Goal: Task Accomplishment & Management: Use online tool/utility

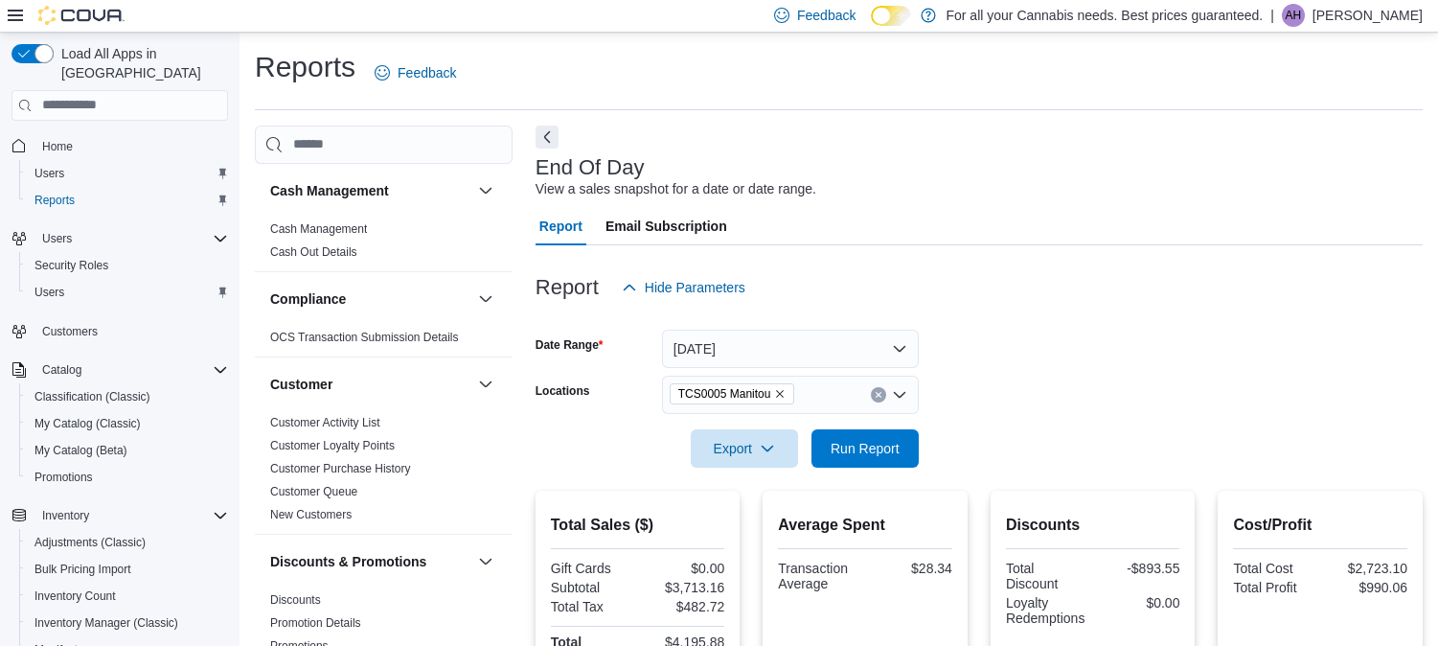
scroll to position [16, 0]
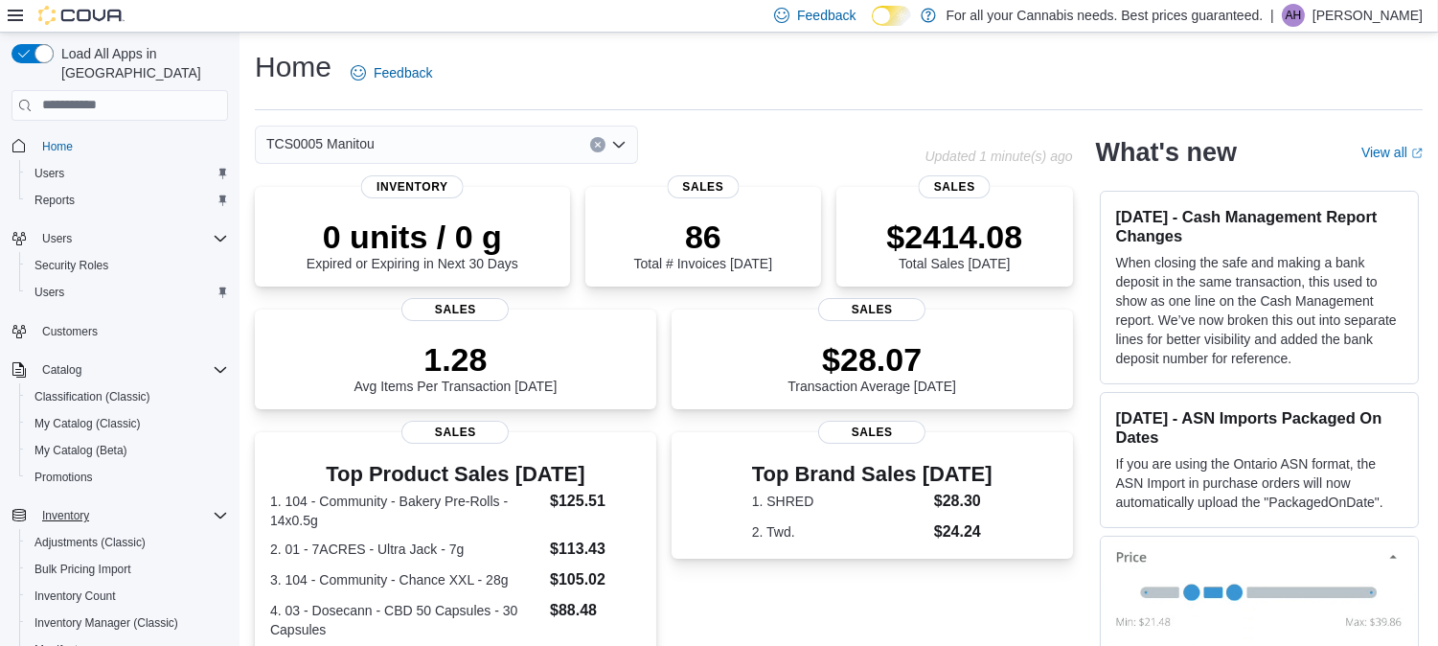
scroll to position [313, 0]
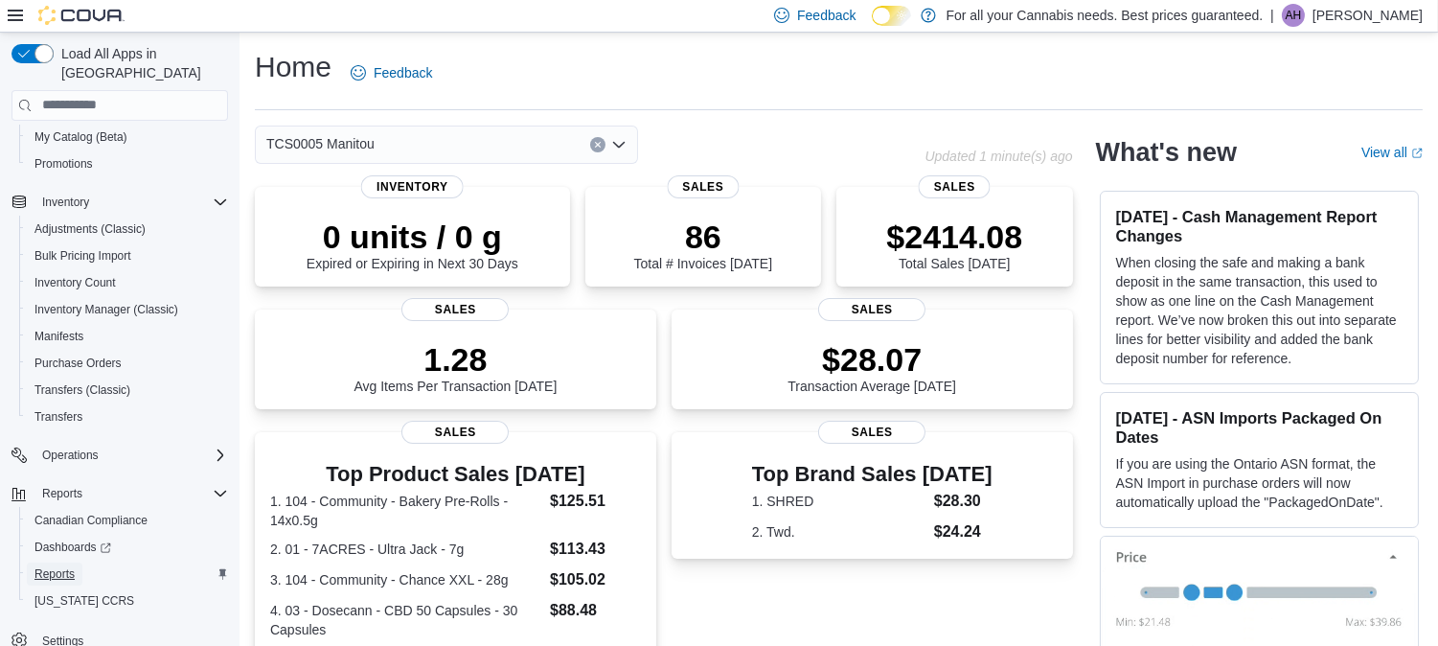
click at [55, 562] on span "Reports" at bounding box center [54, 573] width 40 height 23
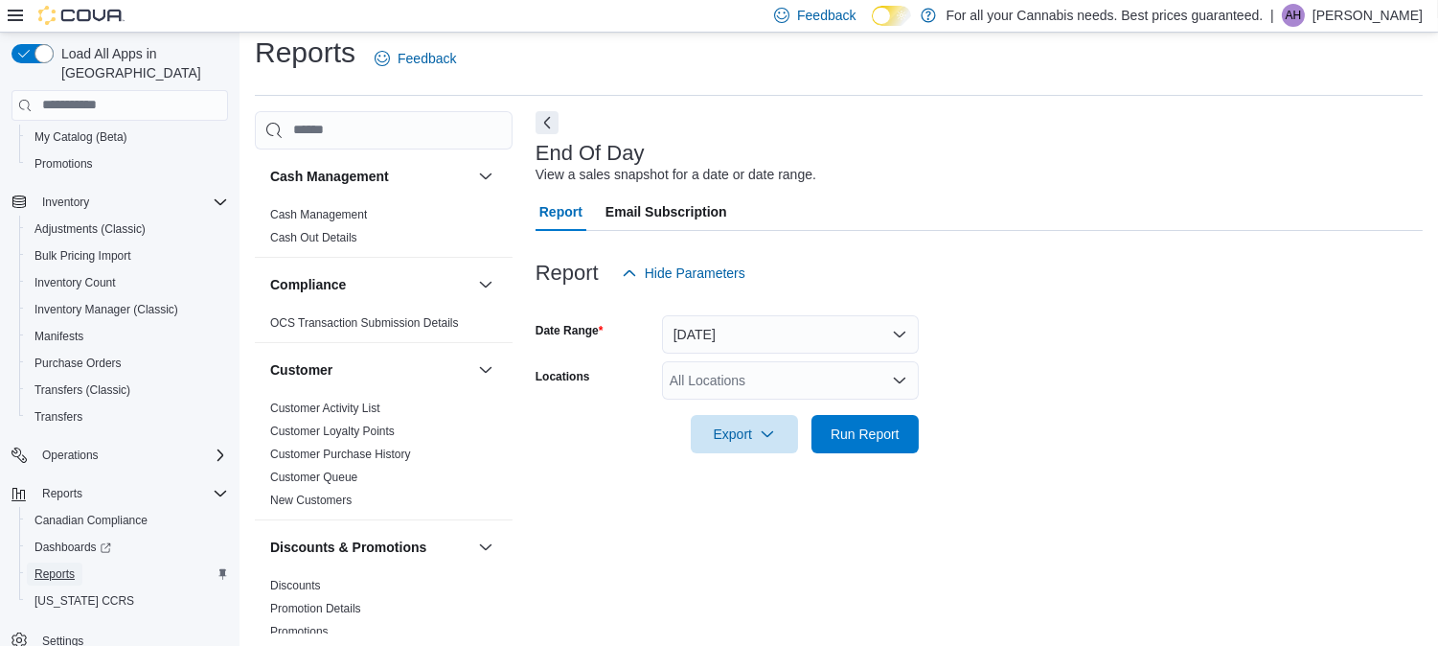
scroll to position [16, 0]
click at [805, 377] on div "All Locations" at bounding box center [790, 378] width 257 height 38
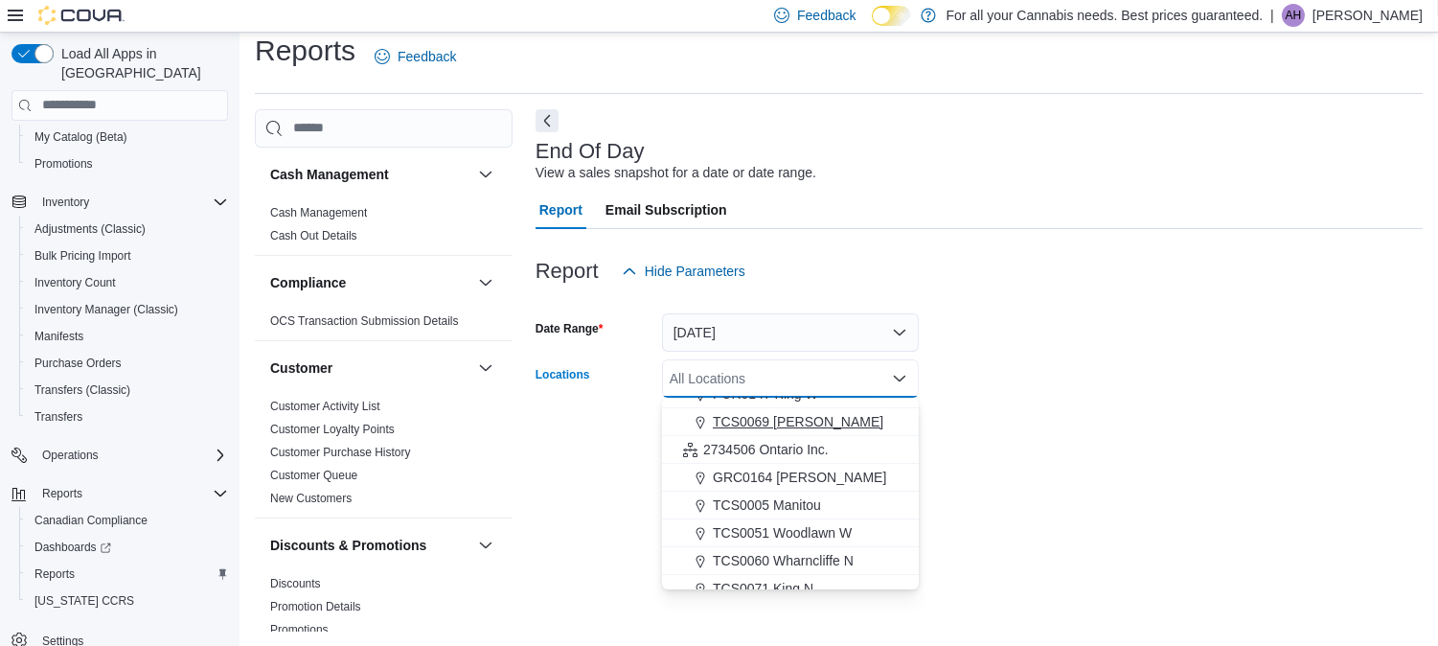
scroll to position [102, 0]
click at [822, 509] on div "TCS0005 Manitou" at bounding box center [790, 503] width 234 height 19
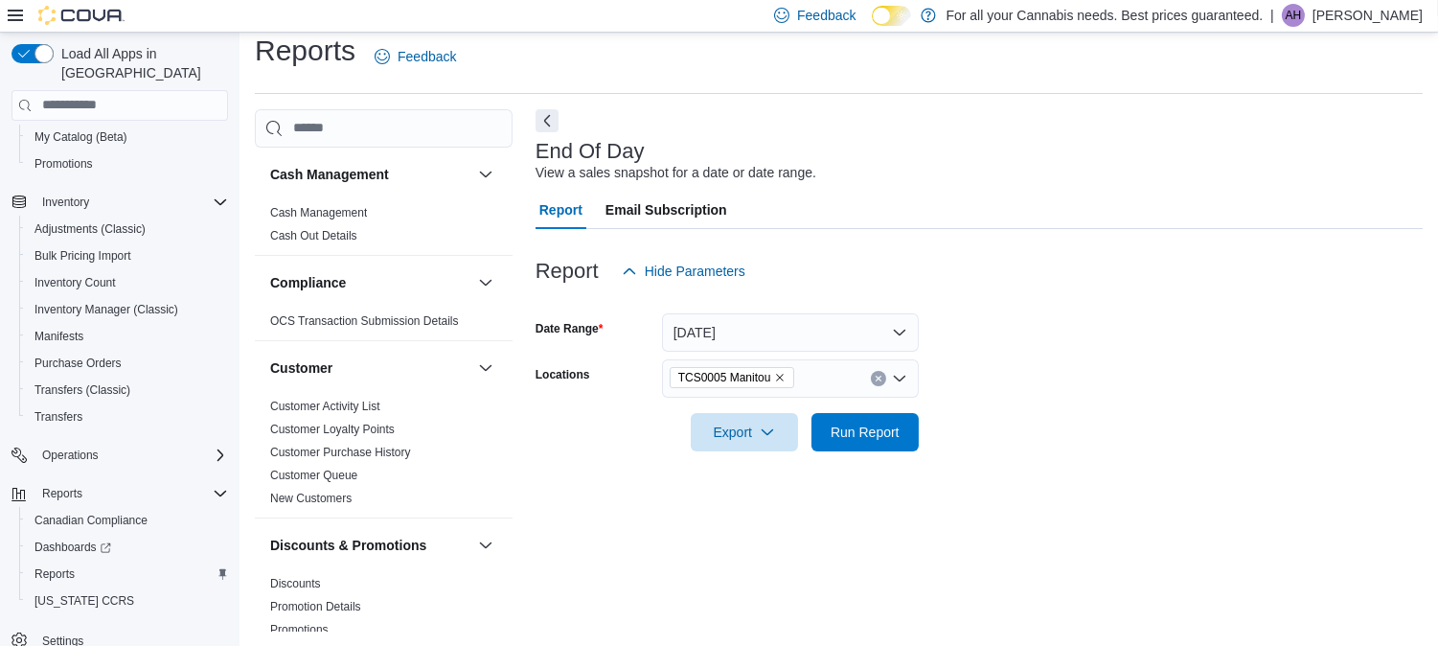
click at [1079, 463] on div at bounding box center [978, 462] width 887 height 23
click at [893, 434] on span "Run Report" at bounding box center [864, 430] width 69 height 19
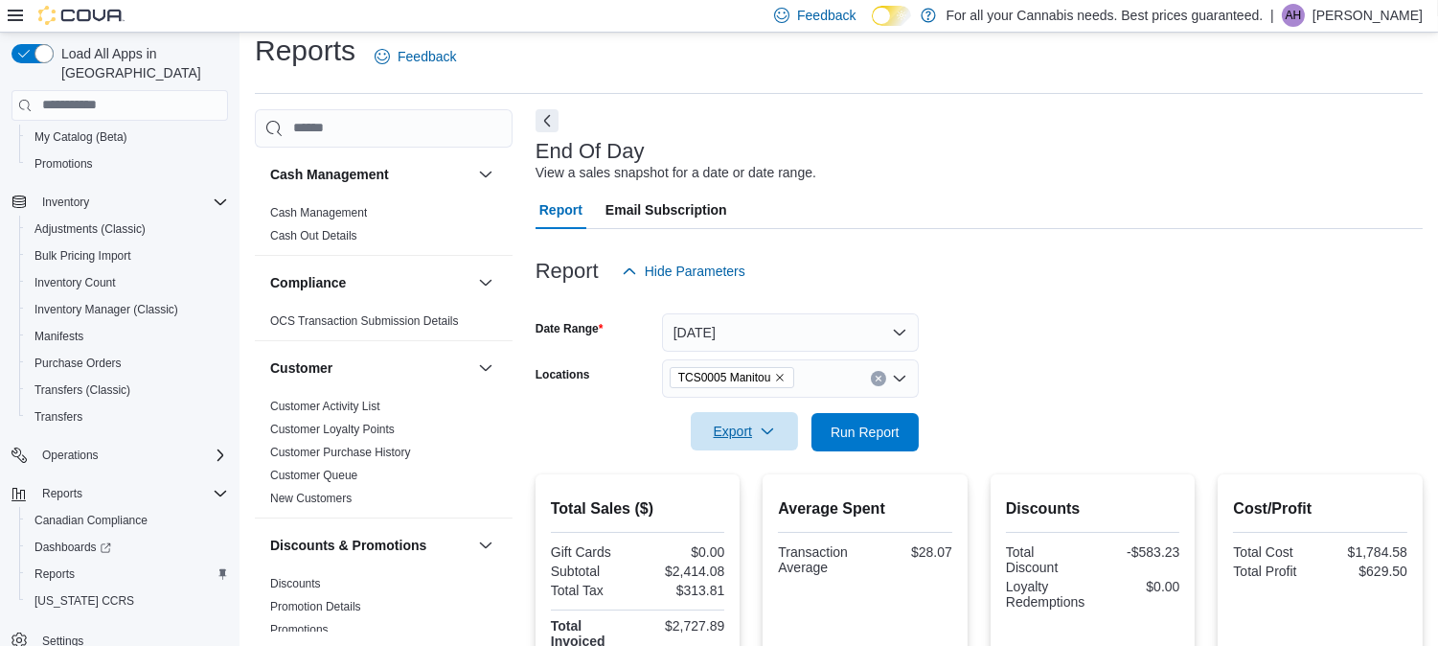
click at [767, 429] on icon "button" at bounding box center [767, 430] width 15 height 15
click at [741, 494] on button "Export to Pdf" at bounding box center [746, 508] width 109 height 38
